Goal: Contribute content

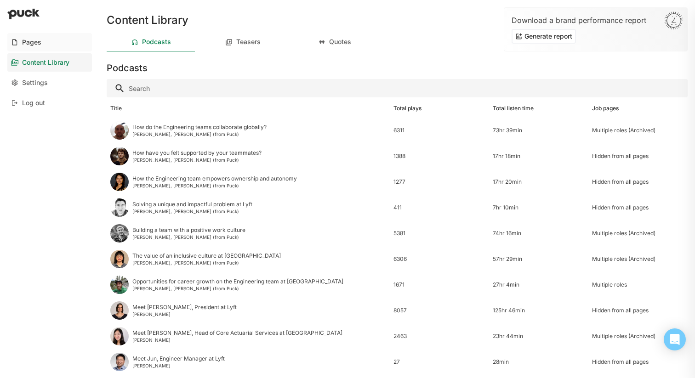
click at [55, 44] on link "Pages" at bounding box center [49, 42] width 85 height 18
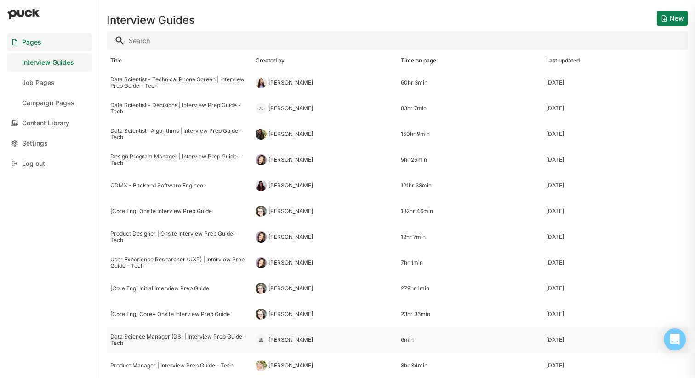
click at [193, 342] on div "Data Science Manager (DS) | Interview Prep Guide - Tech" at bounding box center [179, 340] width 138 height 13
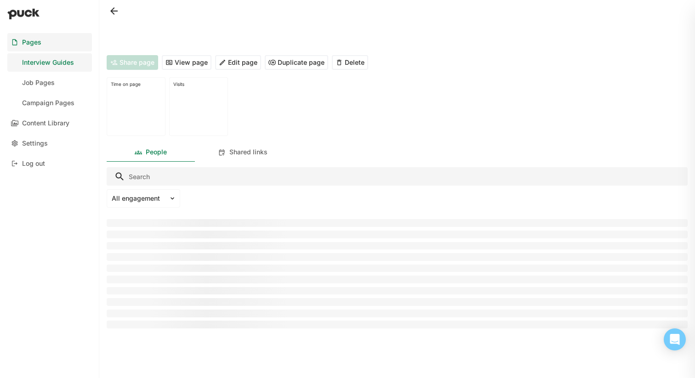
click at [193, 342] on div at bounding box center [397, 350] width 581 height 40
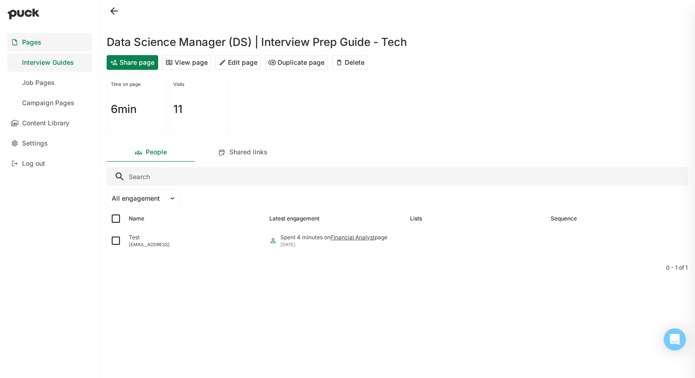
click at [187, 62] on button "View page" at bounding box center [187, 62] width 50 height 15
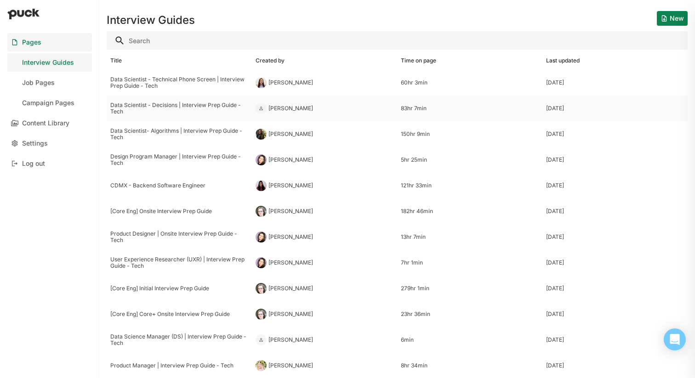
click at [157, 108] on div "Data Scientist - Decisions | Interview Prep Guide - Tech" at bounding box center [179, 108] width 138 height 13
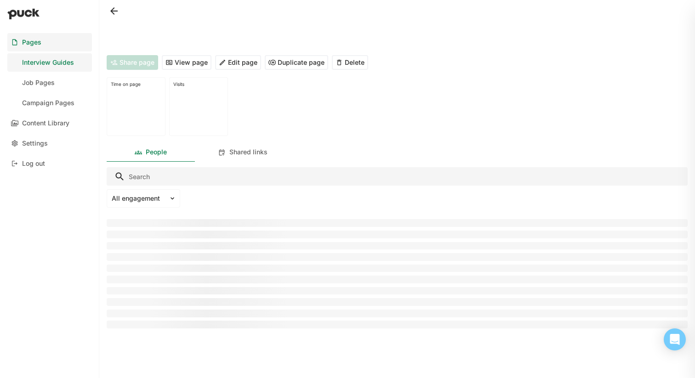
click at [157, 108] on div at bounding box center [136, 109] width 51 height 45
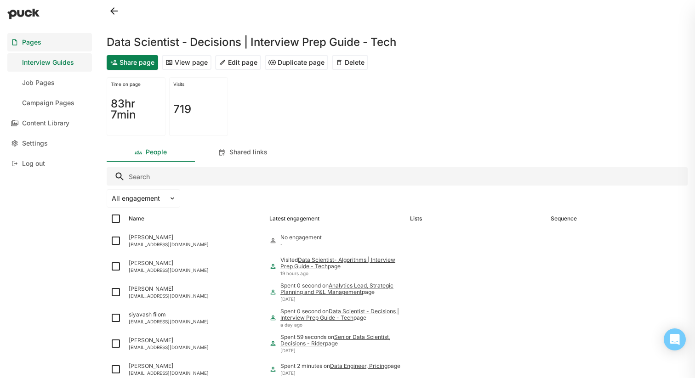
click at [184, 62] on button "View page" at bounding box center [187, 62] width 50 height 15
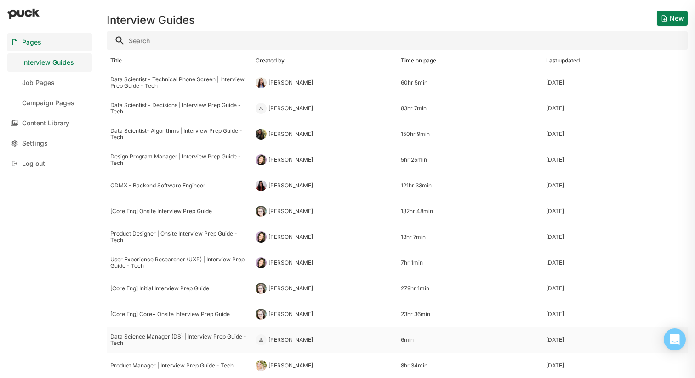
click at [185, 336] on div "Data Science Manager (DS) | Interview Prep Guide - Tech" at bounding box center [179, 340] width 138 height 13
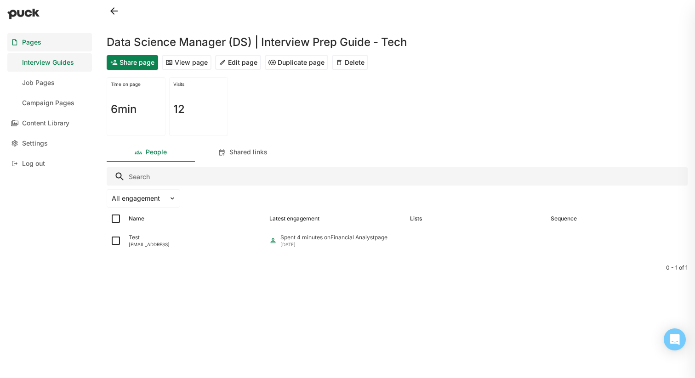
click at [239, 61] on button "Edit page" at bounding box center [238, 62] width 46 height 15
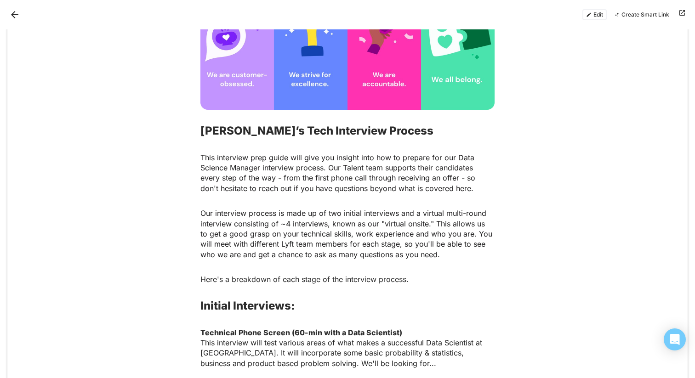
scroll to position [309, 0]
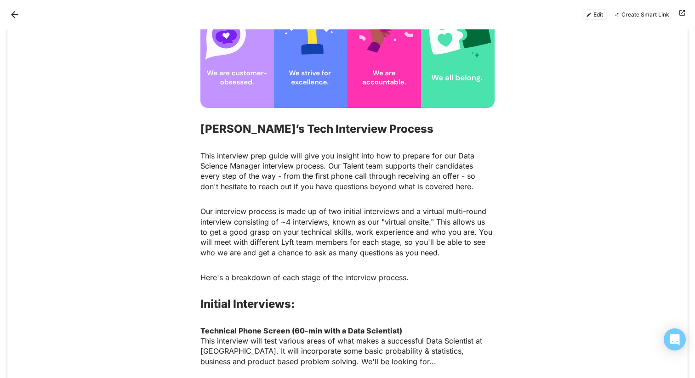
click at [323, 132] on strong "[PERSON_NAME]’s Tech Interview Process" at bounding box center [316, 128] width 233 height 13
click at [313, 128] on strong "[PERSON_NAME]’s Tech Interview Process" at bounding box center [316, 128] width 233 height 13
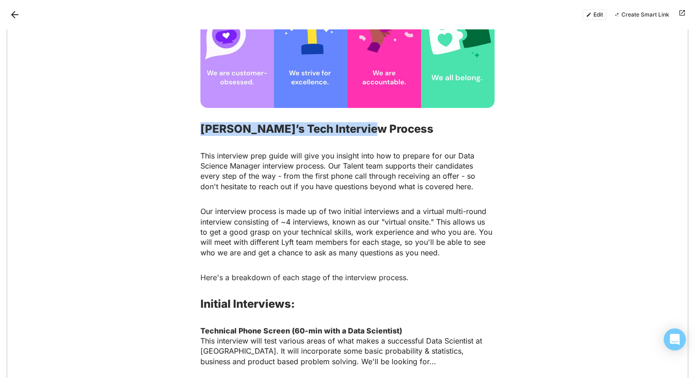
click at [313, 128] on strong "[PERSON_NAME]’s Tech Interview Process" at bounding box center [316, 128] width 233 height 13
click at [594, 10] on button "Edit" at bounding box center [594, 14] width 24 height 11
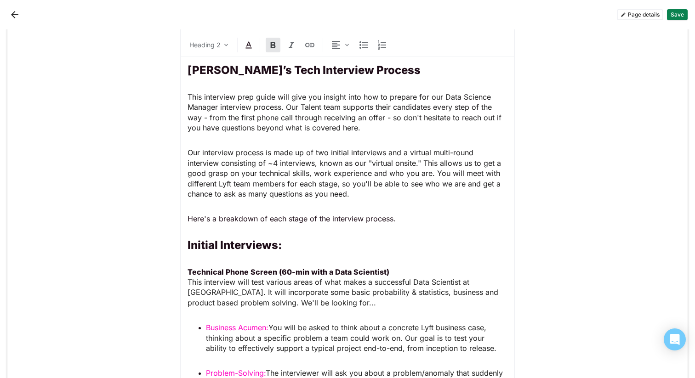
scroll to position [607, 0]
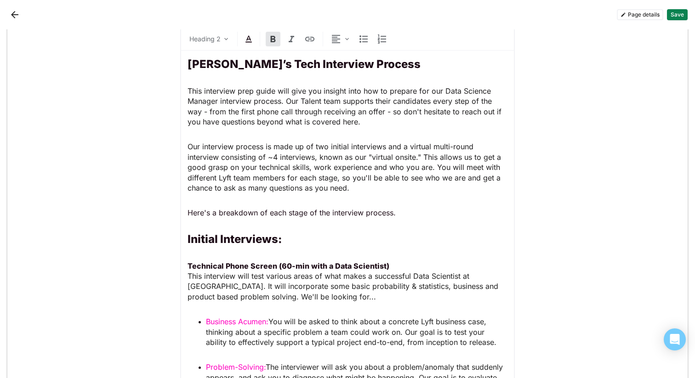
click at [317, 60] on strong "[PERSON_NAME]’s Tech Interview Process" at bounding box center [303, 63] width 233 height 13
paste div
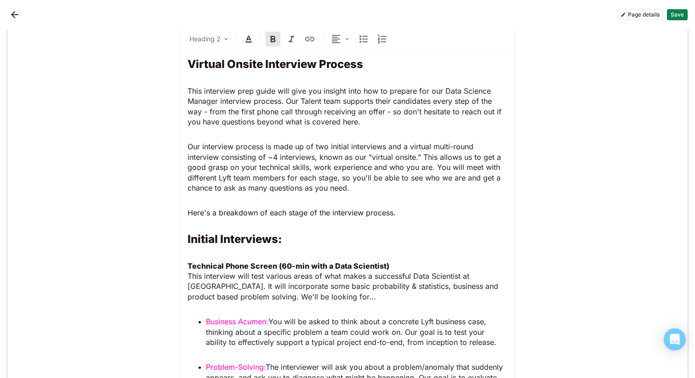
click at [187, 62] on strong "Virtual Onsite Interview Process" at bounding box center [274, 63] width 175 height 13
click at [439, 90] on span "This interview prep guide will give you insight into how to prepare for our Dat…" at bounding box center [345, 106] width 316 height 40
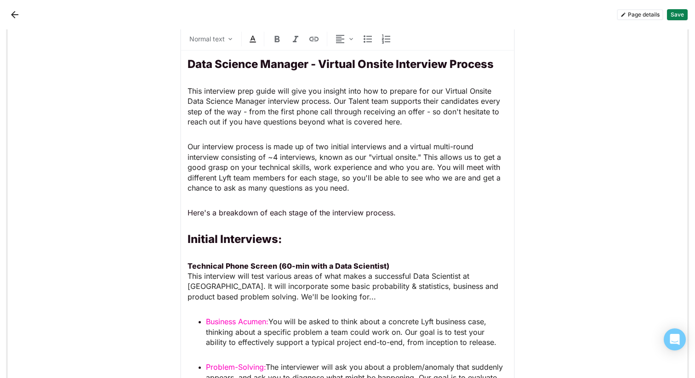
click at [383, 147] on span "Our interview process is made up of two initial interviews and a virtual multi-…" at bounding box center [345, 167] width 316 height 51
click at [187, 145] on span "Our interview process is made up of two initial interviews and a virtual multi-…" at bounding box center [345, 167] width 316 height 51
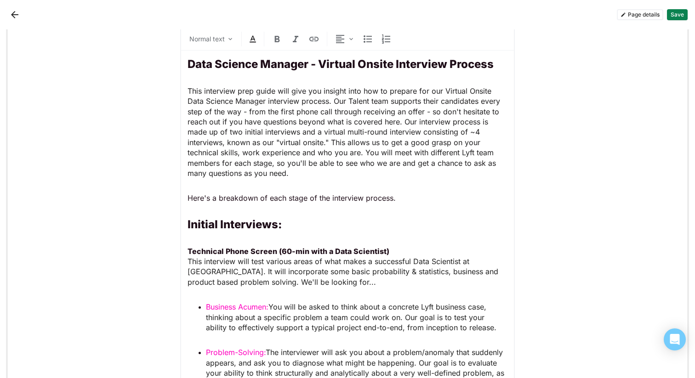
click at [477, 132] on span "This interview prep guide will give you insight into how to prepare for our Vir…" at bounding box center [344, 131] width 315 height 91
click at [465, 130] on span "This interview prep guide will give you insight into how to prepare for our Vir…" at bounding box center [344, 131] width 315 height 91
click at [400, 120] on span "This interview prep guide will give you insight into how to prepare for our Vir…" at bounding box center [344, 131] width 315 height 91
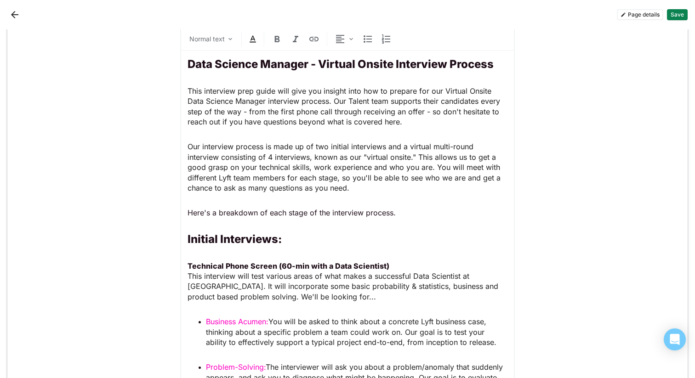
click at [316, 145] on span "Our interview process is made up of two initial interviews and a virtual multi-…" at bounding box center [344, 167] width 315 height 51
click at [396, 188] on p "Our interview process is made up of 2 initial interviews and a virtual multi-ro…" at bounding box center [347, 166] width 320 height 51
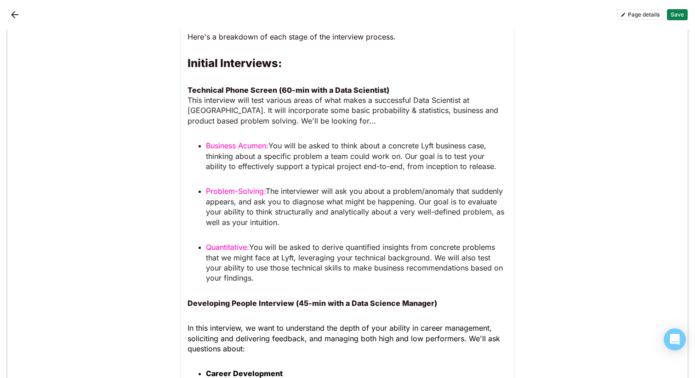
scroll to position [779, 0]
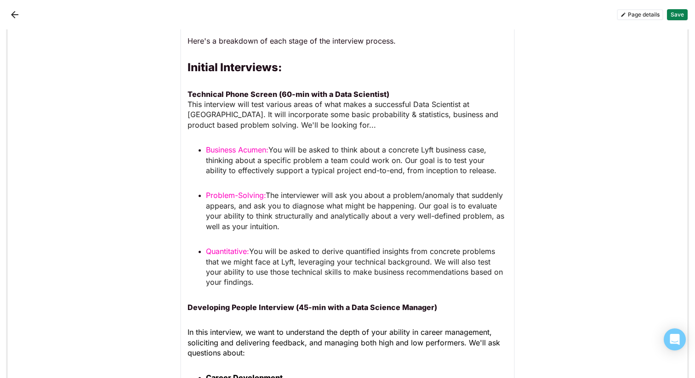
click at [327, 42] on p "Here's a breakdown of each stage of the interview process." at bounding box center [347, 41] width 320 height 10
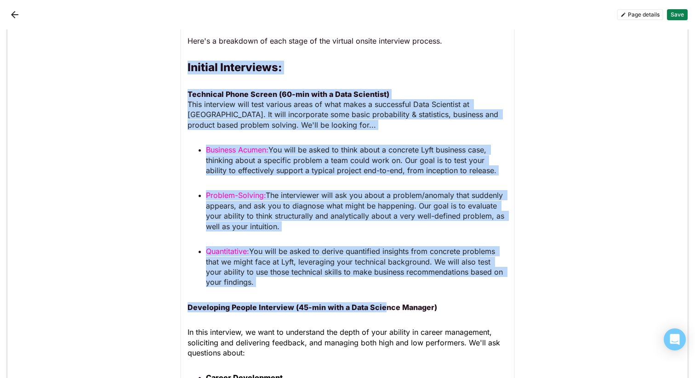
drag, startPoint x: 184, startPoint y: 64, endPoint x: 379, endPoint y: 306, distance: 311.0
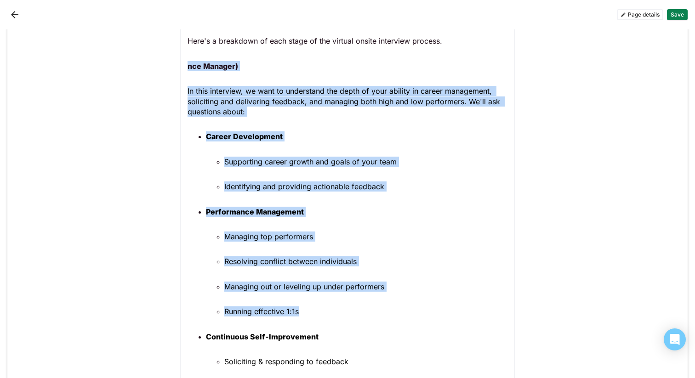
drag, startPoint x: 184, startPoint y: 59, endPoint x: 316, endPoint y: 317, distance: 290.1
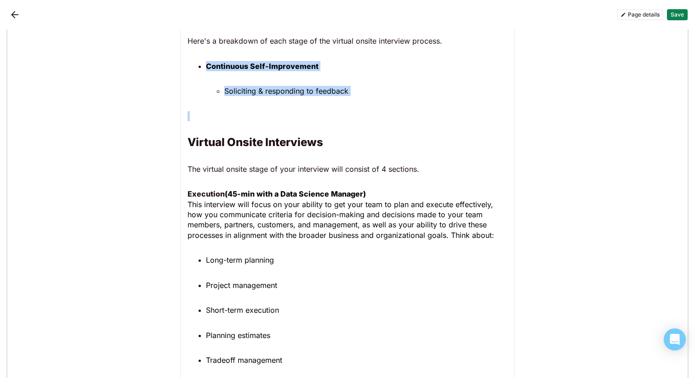
drag, startPoint x: 219, startPoint y: 120, endPoint x: 192, endPoint y: 68, distance: 59.4
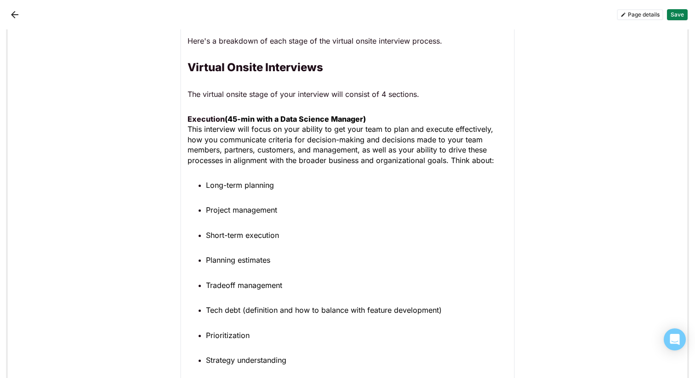
click at [406, 203] on ul "Long-term planning Project management Short-term execution Planning estimates T…" at bounding box center [347, 272] width 320 height 185
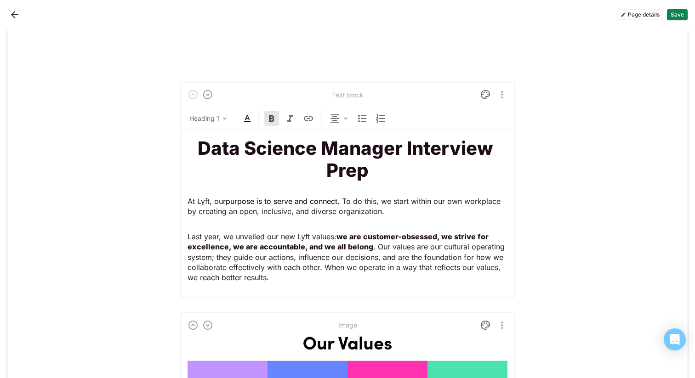
scroll to position [0, 0]
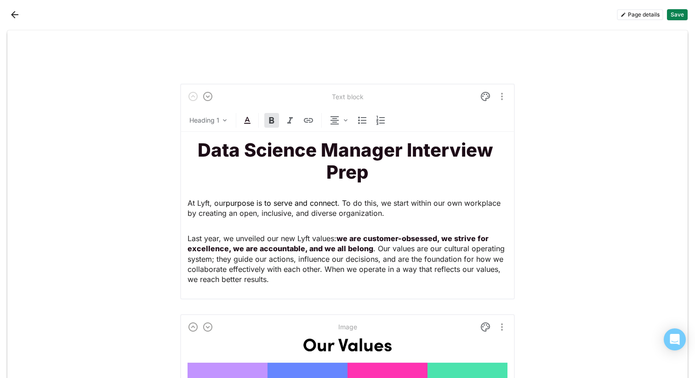
click at [672, 17] on button "Save" at bounding box center [677, 14] width 21 height 11
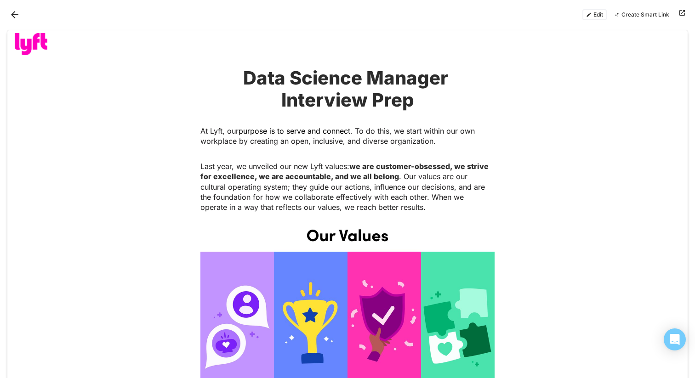
click at [16, 19] on button "Back" at bounding box center [14, 14] width 15 height 15
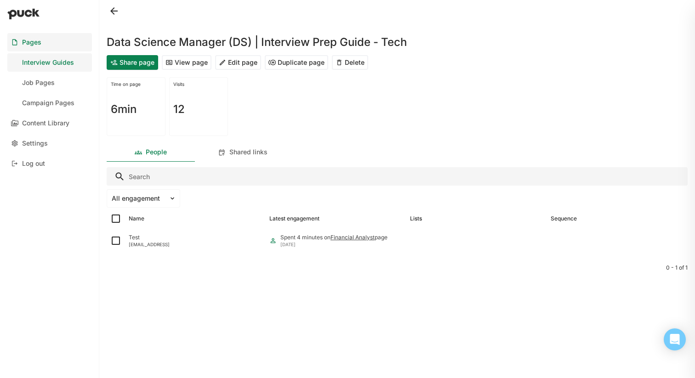
click at [188, 61] on button "View page" at bounding box center [187, 62] width 50 height 15
click at [246, 150] on div "Shared links" at bounding box center [248, 152] width 38 height 8
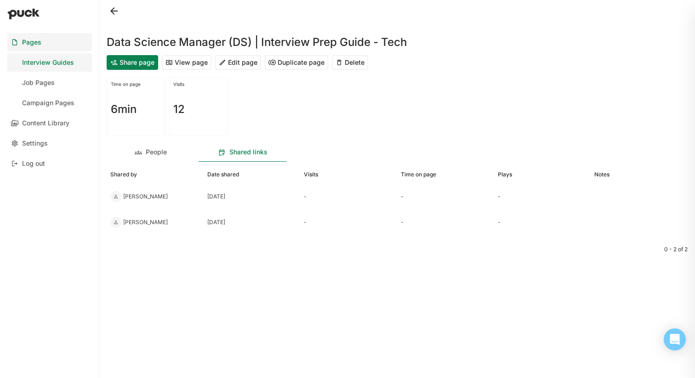
click at [190, 65] on button "View page" at bounding box center [187, 62] width 50 height 15
click at [140, 63] on button "Share page" at bounding box center [132, 62] width 51 height 15
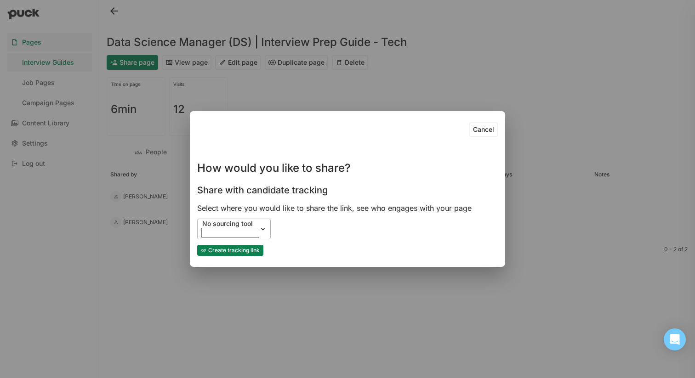
click at [237, 228] on div "No sourcing tool" at bounding box center [253, 224] width 102 height 8
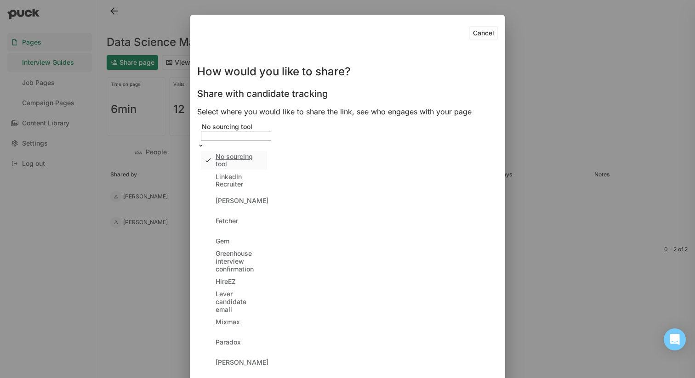
click at [310, 223] on div "No sourcing tool selected, 1 of 11. 11 results available. Use Up and Down to ch…" at bounding box center [347, 247] width 300 height 251
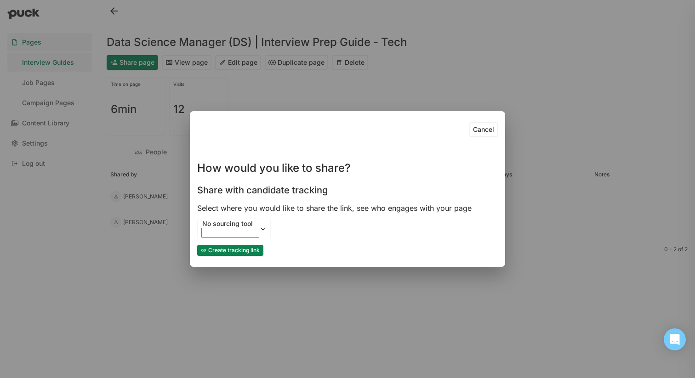
click at [246, 250] on button "Create tracking link" at bounding box center [230, 250] width 66 height 11
